Goal: Task Accomplishment & Management: Use online tool/utility

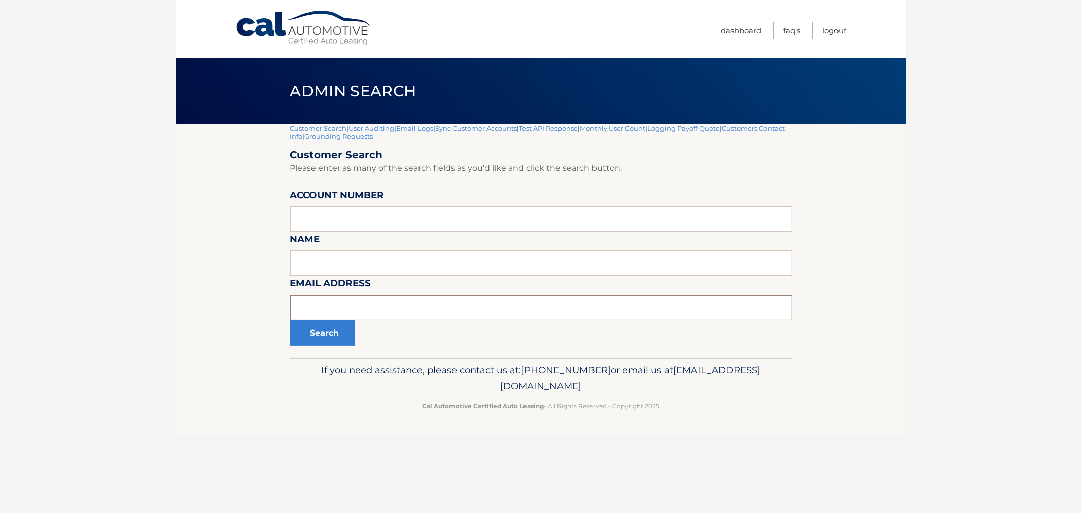
click at [377, 311] on input "text" at bounding box center [541, 307] width 502 height 25
paste input "gail.schneider@ahschool.com"
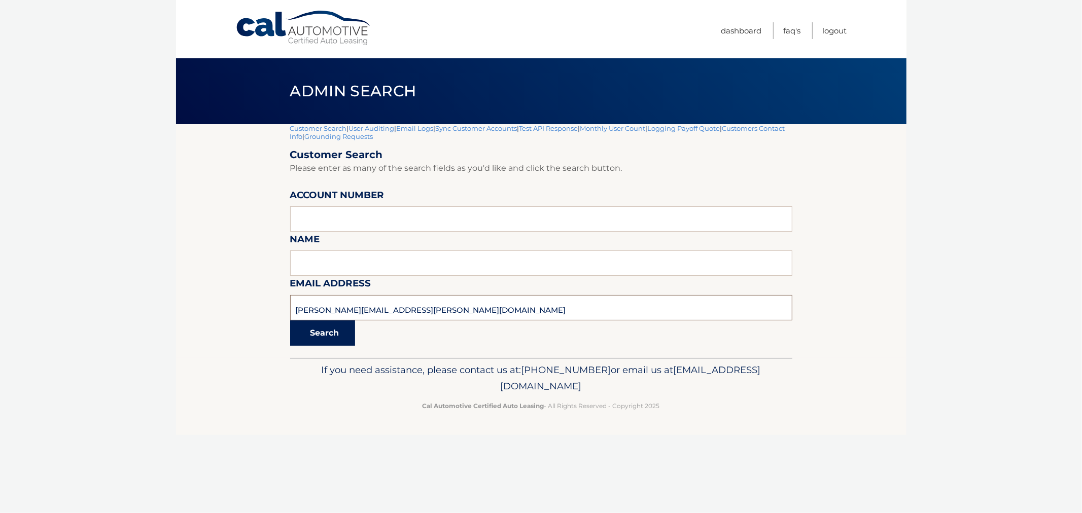
type input "gail.schneider@ahschool.com"
click at [321, 329] on button "Search" at bounding box center [322, 333] width 65 height 25
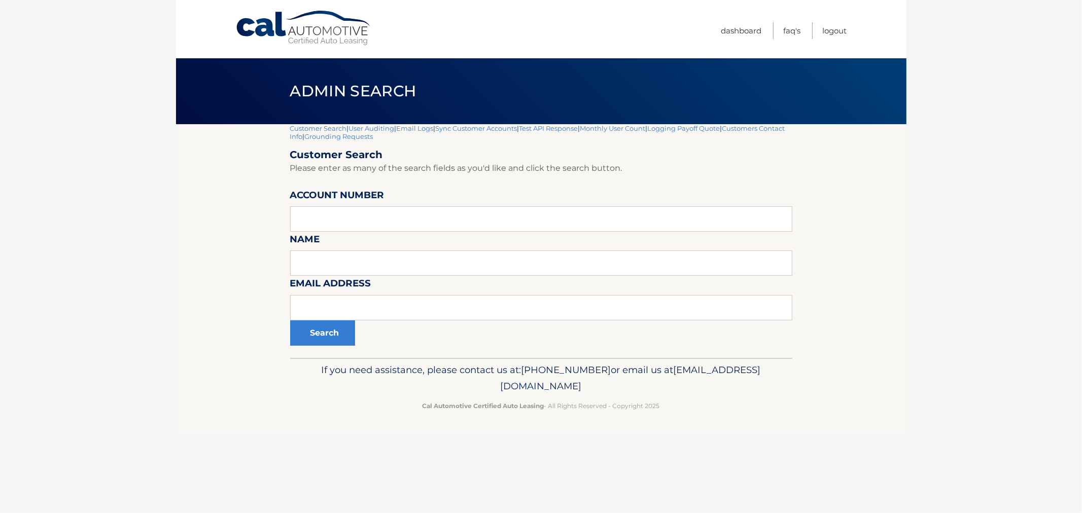
drag, startPoint x: 565, startPoint y: 95, endPoint x: 564, endPoint y: 86, distance: 8.8
click at [565, 93] on header "Admin Search" at bounding box center [541, 91] width 502 height 66
click at [562, 85] on header "Admin Search" at bounding box center [541, 91] width 502 height 66
click at [740, 413] on div "If you need assistance, please contact us at: 609-807-3200 or email us at Custo…" at bounding box center [541, 386] width 502 height 57
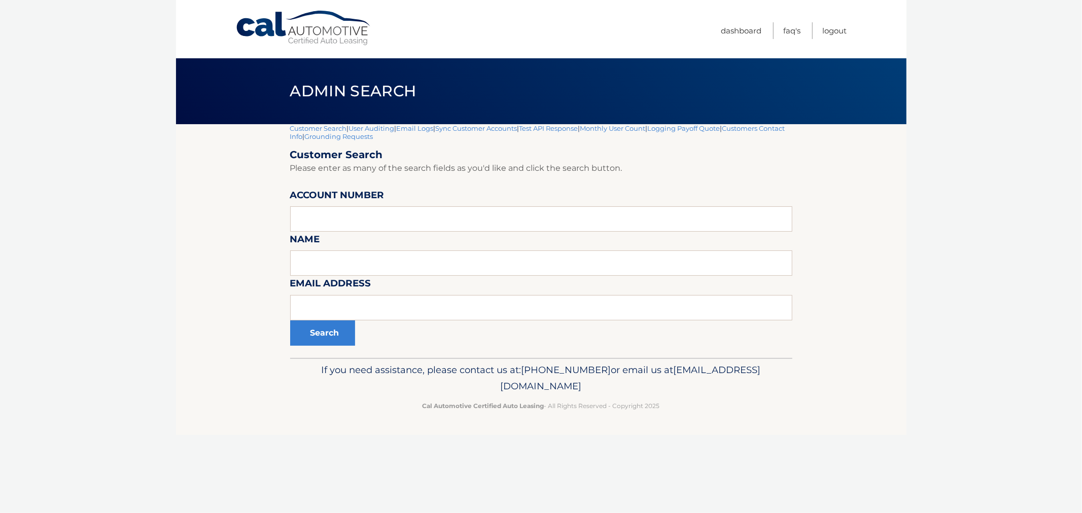
click at [710, 412] on div "If you need assistance, please contact us at: 609-807-3200 or email us at Custo…" at bounding box center [541, 386] width 502 height 57
click at [705, 410] on p "Cal Automotive Certified Auto Leasing - All Rights Reserved - Copyright 2025" at bounding box center [541, 406] width 489 height 11
click at [646, 408] on p "Cal Automotive Certified Auto Leasing - All Rights Reserved - Copyright 2025" at bounding box center [541, 406] width 489 height 11
click at [644, 407] on p "Cal Automotive Certified Auto Leasing - All Rights Reserved - Copyright 2025" at bounding box center [541, 406] width 489 height 11
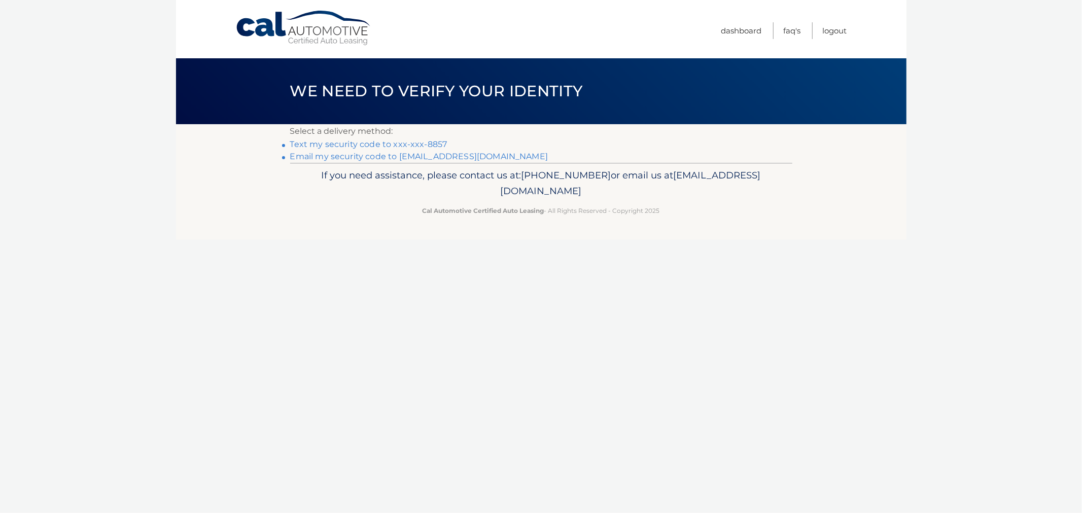
drag, startPoint x: 676, startPoint y: 193, endPoint x: 714, endPoint y: 216, distance: 44.8
click at [713, 216] on div "Cal Automotive Menu Dashboard FAQ's Logout ×" at bounding box center [541, 256] width 731 height 513
click at [302, 82] on span "We need to verify your identity" at bounding box center [436, 91] width 293 height 19
drag, startPoint x: 632, startPoint y: 190, endPoint x: 446, endPoint y: 171, distance: 186.1
click at [446, 171] on p "If you need assistance, please contact us at: [PHONE_NUMBER] or email us at [EM…" at bounding box center [541, 183] width 489 height 32
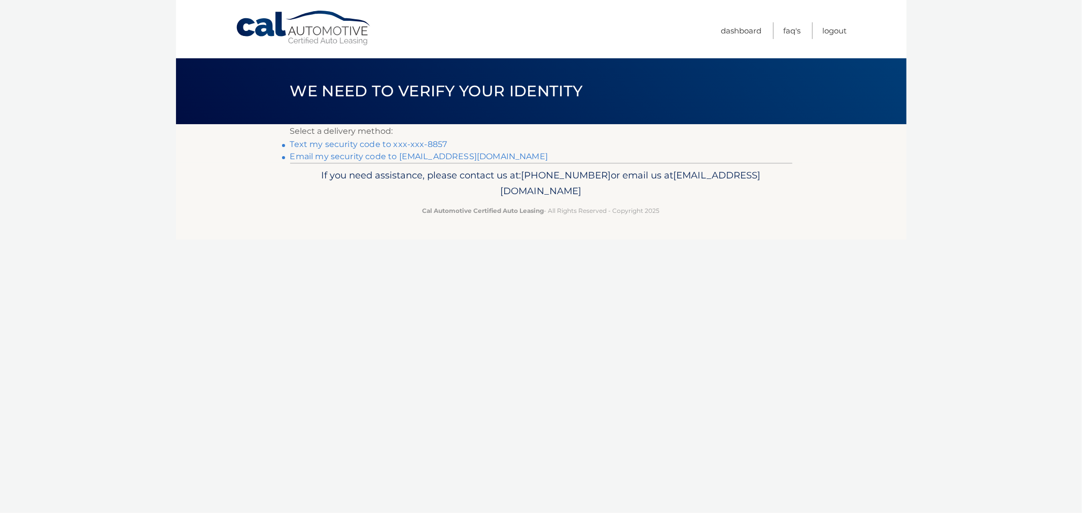
click at [576, 284] on div "Cal Automotive Menu Dashboard FAQ's Logout ×" at bounding box center [541, 256] width 731 height 513
click at [463, 22] on nav "Menu Dashboard FAQ's Logout" at bounding box center [613, 29] width 467 height 58
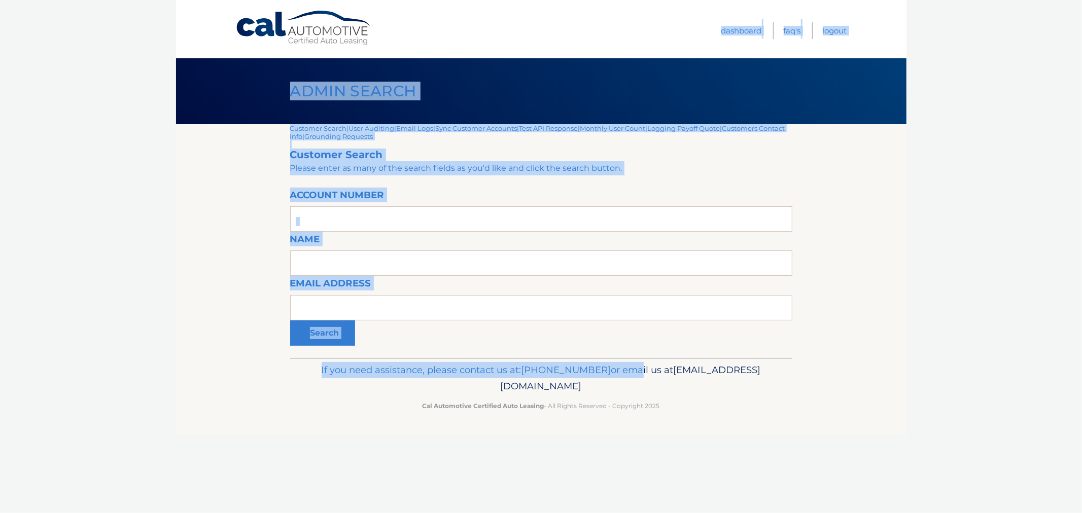
drag, startPoint x: 256, startPoint y: 51, endPoint x: 670, endPoint y: 363, distance: 519.1
click at [670, 363] on div "Cal Automotive Menu Dashboard FAQ's Logout |" at bounding box center [541, 256] width 731 height 513
click at [670, 363] on p "If you need assistance, please contact us at: [PHONE_NUMBER] or email us at [EM…" at bounding box center [541, 378] width 489 height 32
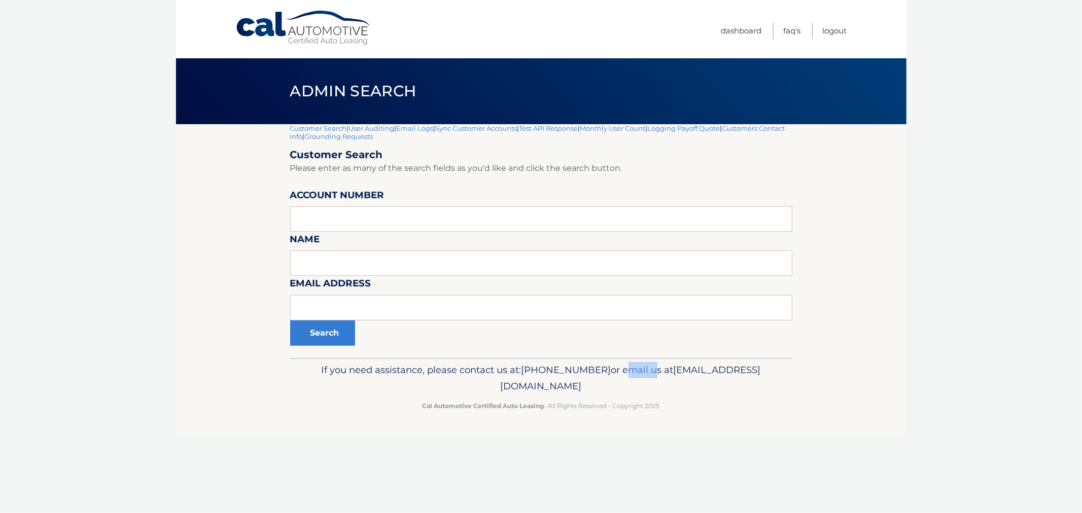
click at [670, 363] on p "If you need assistance, please contact us at: [PHONE_NUMBER] or email us at [EM…" at bounding box center [541, 378] width 489 height 32
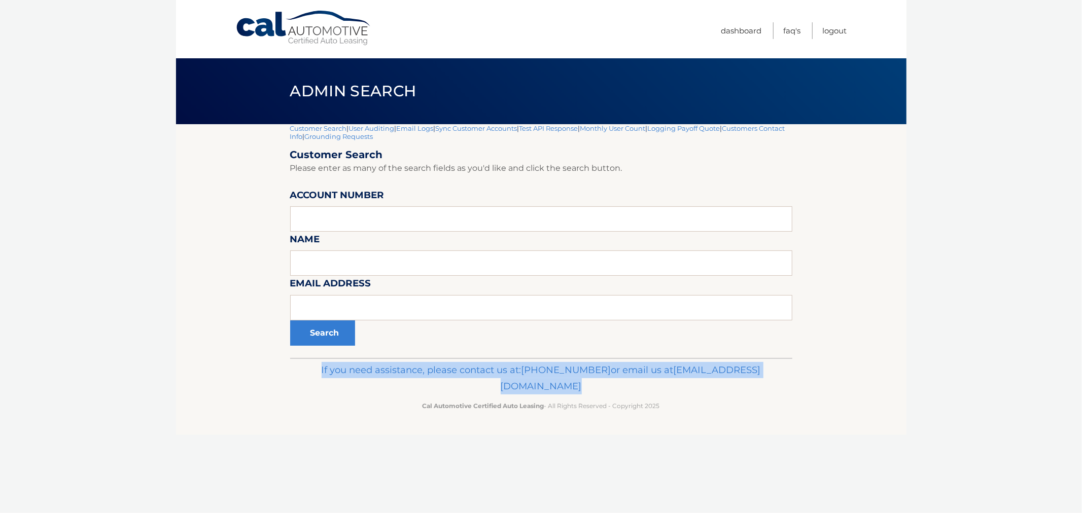
click at [670, 363] on p "If you need assistance, please contact us at: [PHONE_NUMBER] or email us at [EM…" at bounding box center [541, 378] width 489 height 32
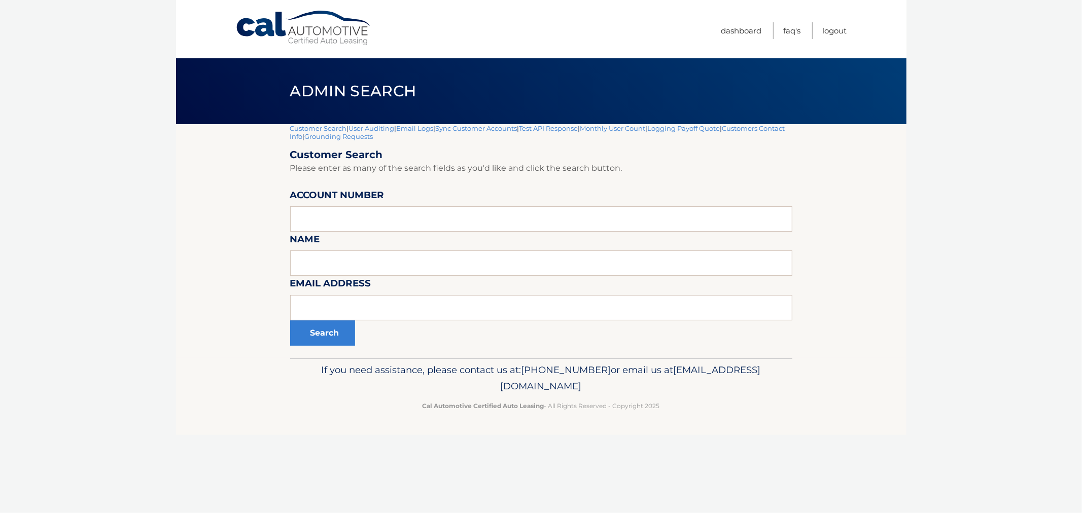
click at [416, 73] on header "Admin Search" at bounding box center [541, 91] width 502 height 66
